Goal: Learn about a topic: Learn about a topic

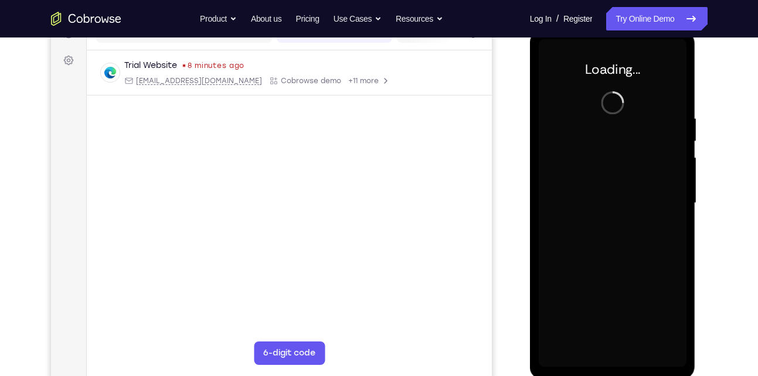
scroll to position [164, 0]
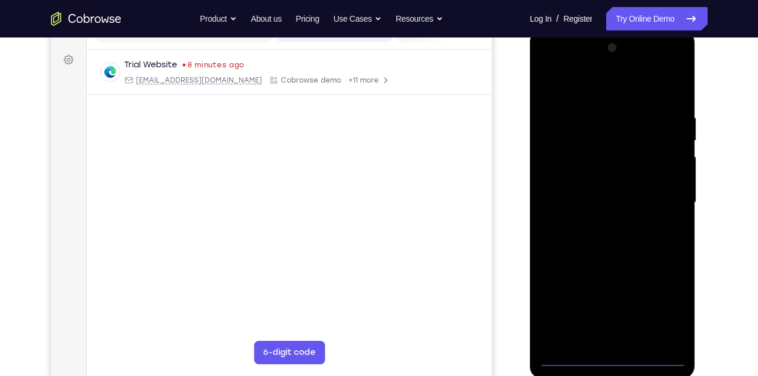
click at [613, 357] on div at bounding box center [613, 203] width 148 height 328
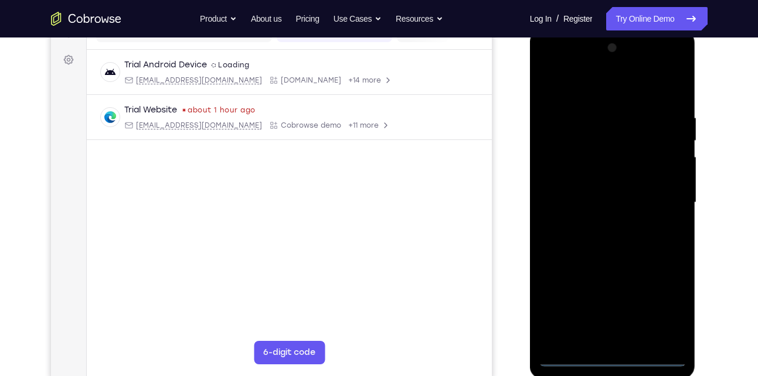
click at [664, 310] on div at bounding box center [613, 203] width 148 height 328
click at [550, 64] on div at bounding box center [613, 203] width 148 height 328
click at [660, 192] on div at bounding box center [613, 203] width 148 height 328
click at [600, 227] on div at bounding box center [613, 203] width 148 height 328
click at [615, 261] on div at bounding box center [613, 203] width 148 height 328
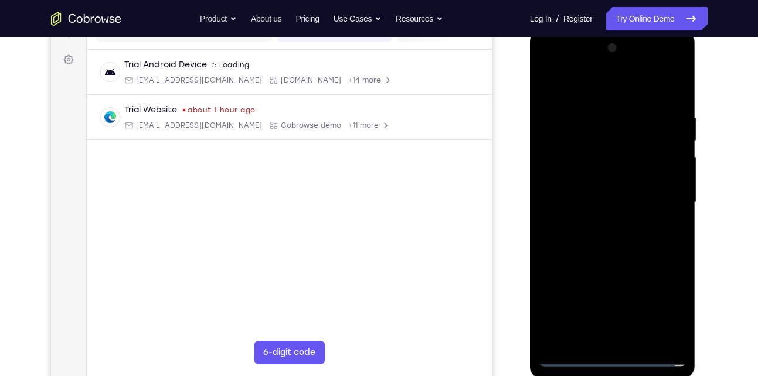
click at [599, 196] on div at bounding box center [613, 203] width 148 height 328
click at [591, 209] on div at bounding box center [613, 203] width 148 height 328
click at [607, 201] on div at bounding box center [613, 203] width 148 height 328
click at [616, 169] on div at bounding box center [613, 203] width 148 height 328
click at [627, 210] on div at bounding box center [613, 203] width 148 height 328
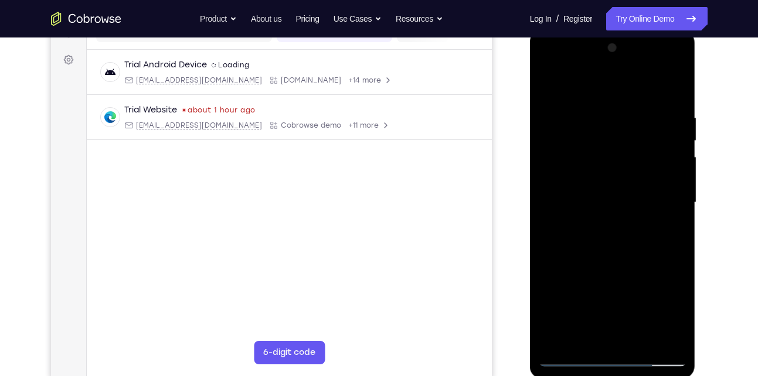
click at [641, 94] on div at bounding box center [613, 203] width 148 height 328
click at [608, 106] on div at bounding box center [613, 203] width 148 height 328
click at [594, 261] on div at bounding box center [613, 203] width 148 height 328
click at [611, 185] on div at bounding box center [613, 203] width 148 height 328
drag, startPoint x: 616, startPoint y: 273, endPoint x: 611, endPoint y: 137, distance: 136.1
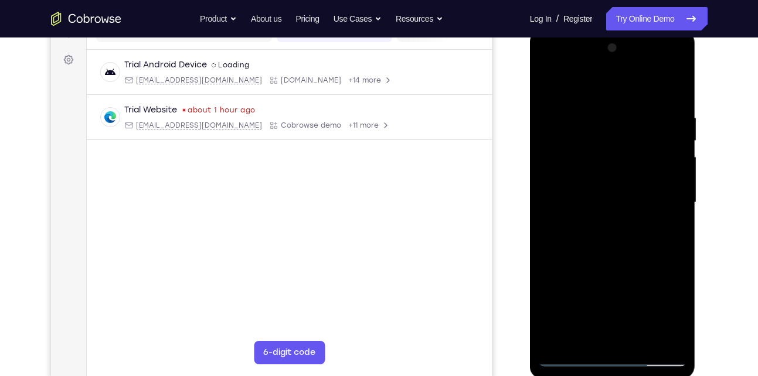
click at [611, 137] on div at bounding box center [613, 203] width 148 height 328
click at [613, 331] on div at bounding box center [613, 203] width 148 height 328
click at [571, 180] on div at bounding box center [613, 203] width 148 height 328
click at [622, 226] on div at bounding box center [613, 203] width 148 height 328
click at [619, 163] on div at bounding box center [613, 203] width 148 height 328
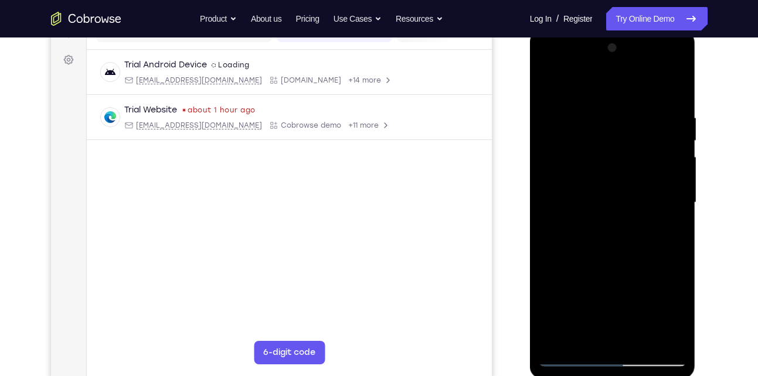
click at [587, 151] on div at bounding box center [613, 203] width 148 height 328
click at [553, 84] on div at bounding box center [613, 203] width 148 height 328
click at [613, 236] on div at bounding box center [613, 203] width 148 height 328
click at [549, 70] on div at bounding box center [613, 203] width 148 height 328
click at [563, 157] on div at bounding box center [613, 203] width 148 height 328
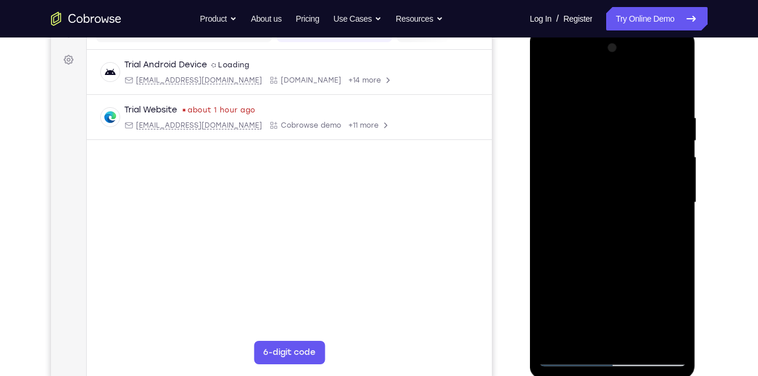
click at [656, 103] on div at bounding box center [613, 203] width 148 height 328
click at [552, 83] on div at bounding box center [613, 203] width 148 height 328
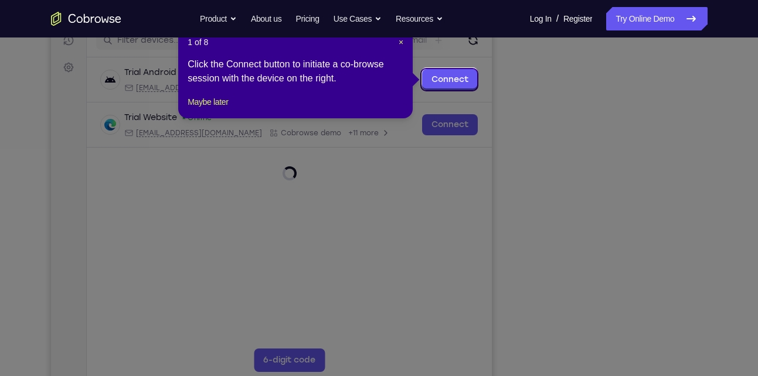
scroll to position [156, 0]
click at [400, 42] on span "×" at bounding box center [401, 42] width 5 height 9
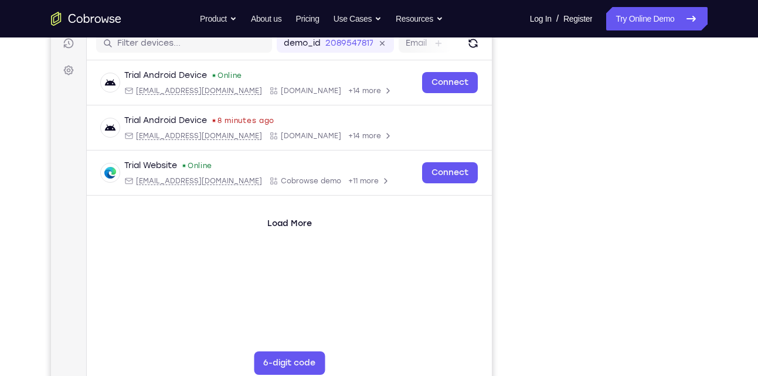
scroll to position [0, 0]
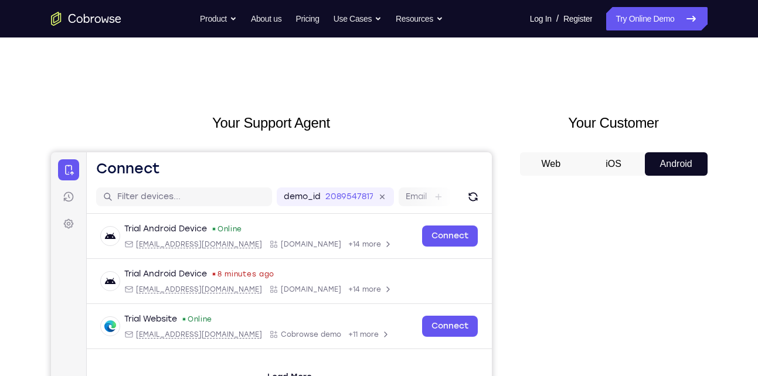
click at [611, 155] on button "iOS" at bounding box center [613, 163] width 63 height 23
click at [566, 161] on button "Web" at bounding box center [551, 163] width 63 height 23
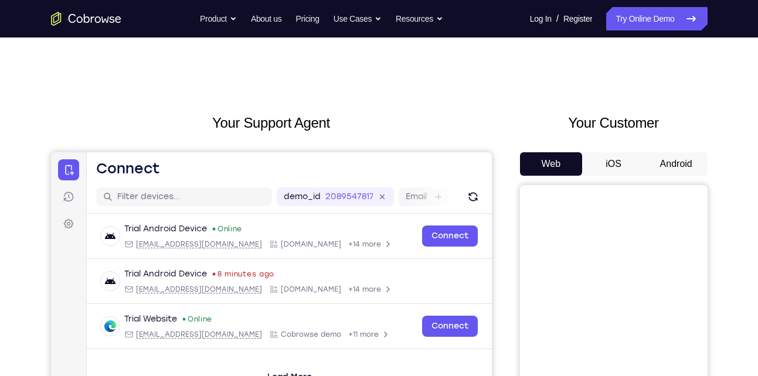
click at [689, 161] on button "Android" at bounding box center [676, 163] width 63 height 23
